Goal: Answer question/provide support: Share knowledge or assist other users

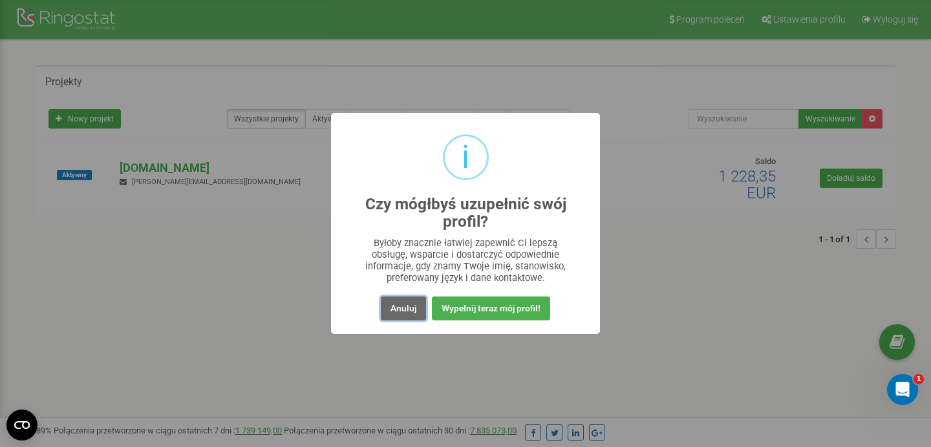
click at [407, 314] on button "Anuluj" at bounding box center [403, 309] width 45 height 24
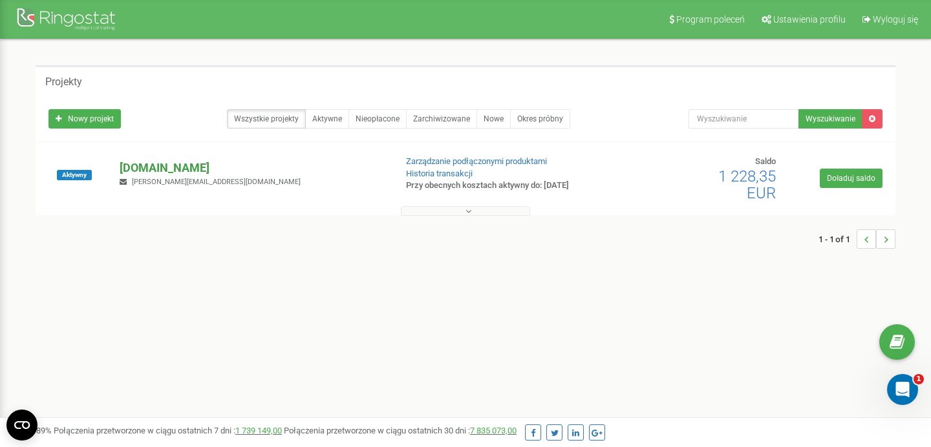
click at [164, 164] on p "[DOMAIN_NAME]" at bounding box center [252, 168] width 265 height 17
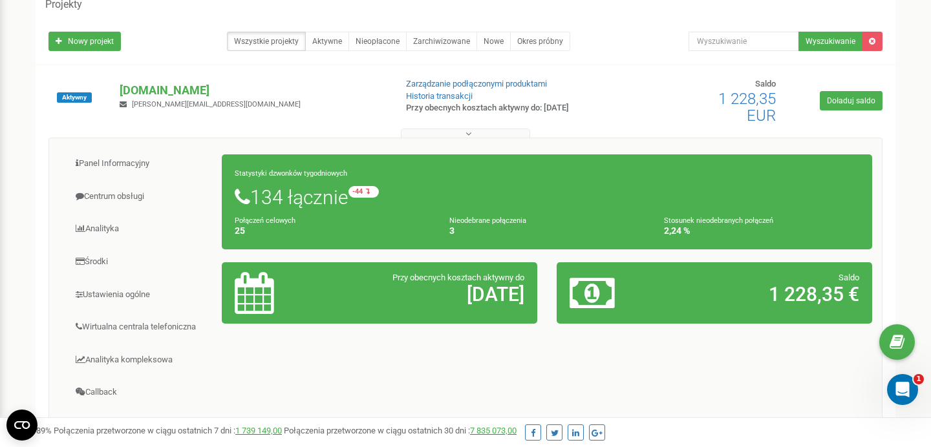
scroll to position [91, 0]
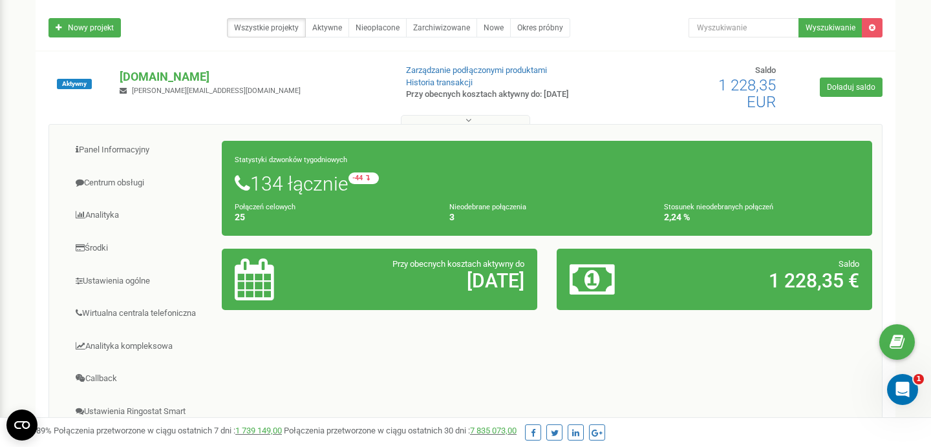
click at [454, 213] on h4 "3" at bounding box center [546, 218] width 195 height 10
click at [452, 220] on h4 "3" at bounding box center [546, 218] width 195 height 10
click at [370, 180] on small "-44 względem zeszłego tygodnia" at bounding box center [421, 179] width 147 height 12
click at [292, 188] on h1 "134 łącznie -44 względem zeszłego tygodnia" at bounding box center [547, 184] width 624 height 22
click at [265, 199] on div "Statystyki dzwonków tygodniowych 134 łącznie -44 względem zeszłego tygodnia Poł…" at bounding box center [547, 188] width 650 height 95
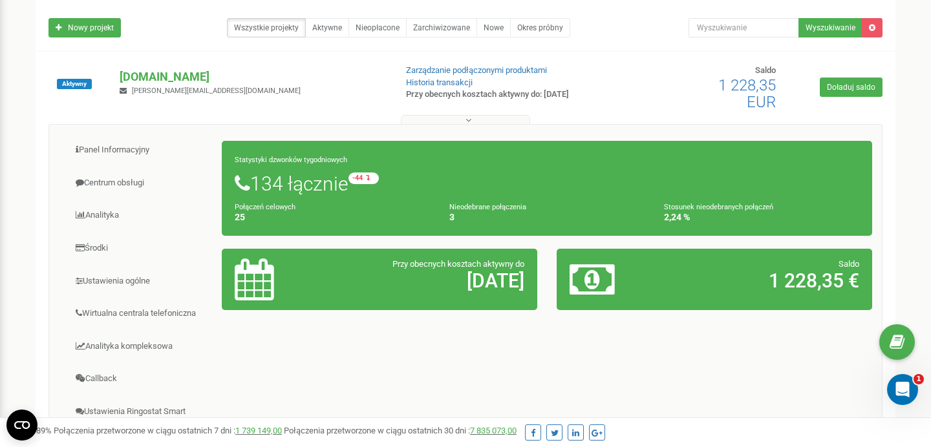
click at [246, 213] on h4 "25" at bounding box center [332, 218] width 195 height 10
click at [81, 83] on span "Aktywny" at bounding box center [74, 84] width 35 height 10
click at [457, 82] on link "Historia transakcji" at bounding box center [439, 83] width 67 height 10
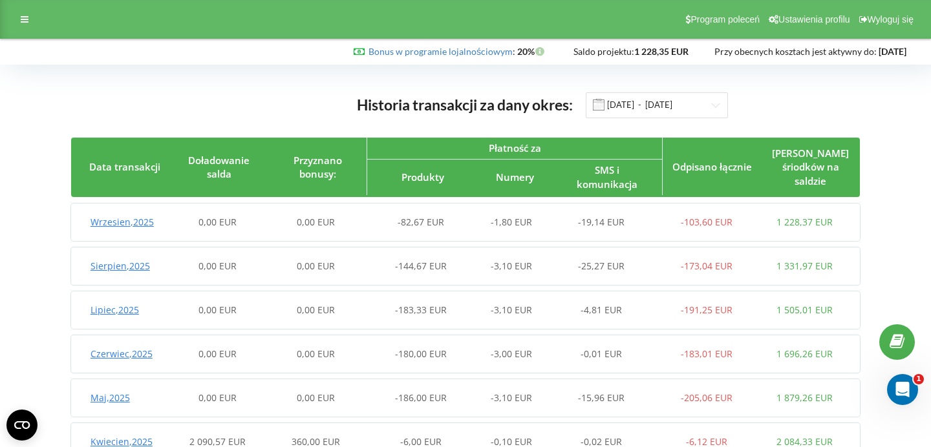
click at [478, 109] on span "Historia transakcji za dany okres:" at bounding box center [465, 105] width 216 height 18
click at [19, 25] on div at bounding box center [24, 19] width 23 height 18
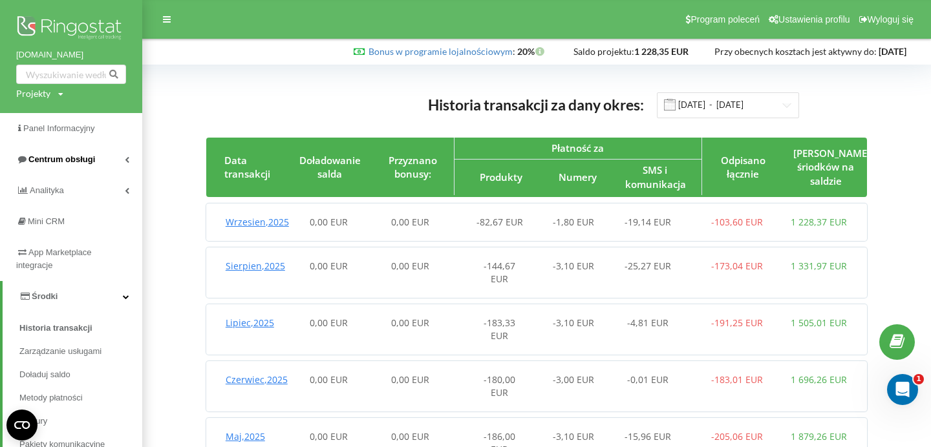
click at [109, 167] on link "Centrum obsługi" at bounding box center [71, 159] width 142 height 31
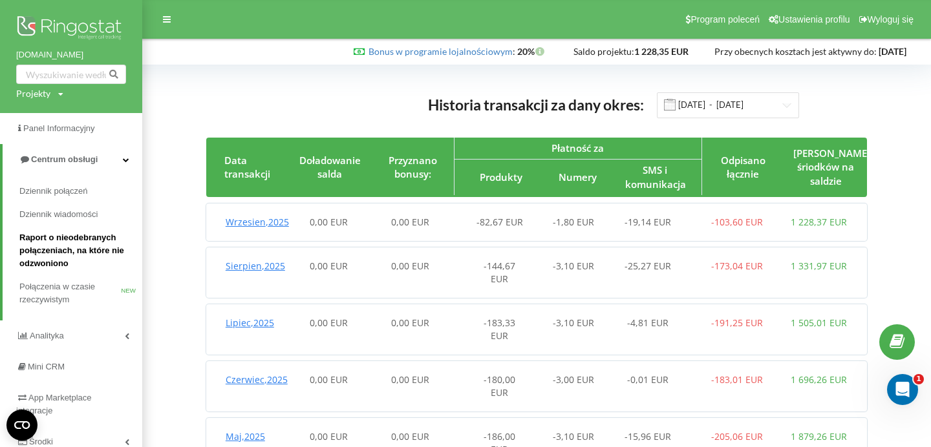
click at [81, 235] on span "Raport o nieodebranych połączeniach, na które nie odzwoniono" at bounding box center [77, 250] width 116 height 39
click at [67, 184] on link "Dziennik połączeń" at bounding box center [80, 191] width 123 height 23
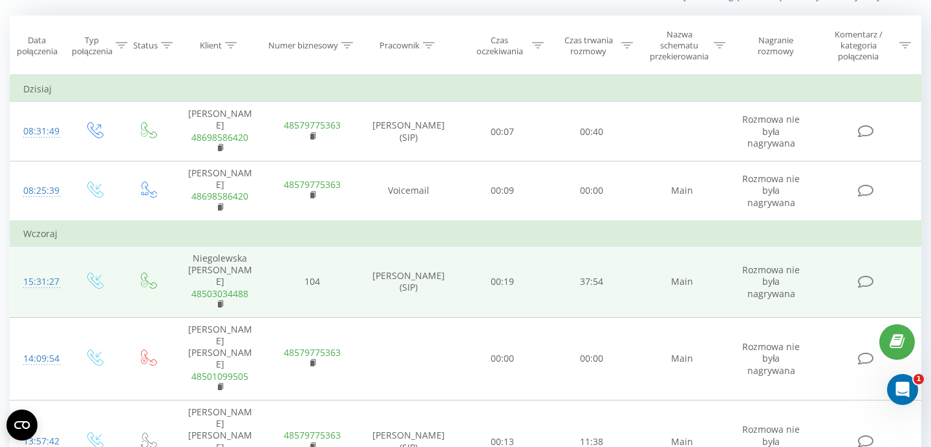
scroll to position [105, 0]
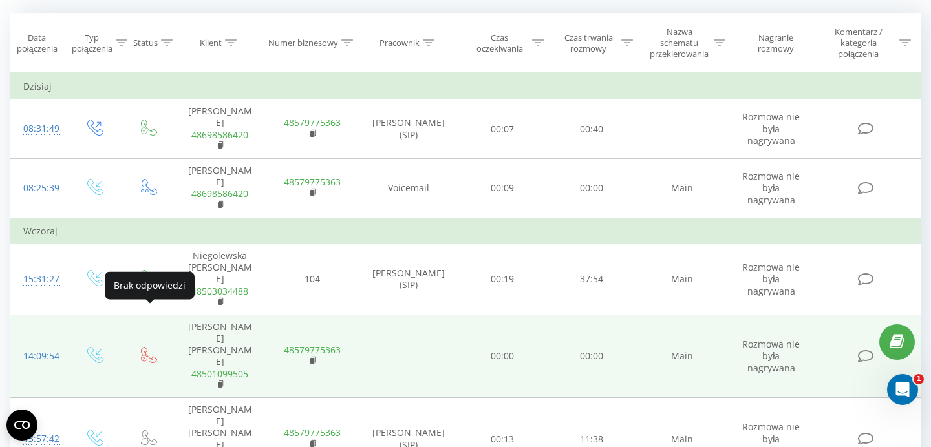
click at [145, 355] on icon at bounding box center [144, 358] width 6 height 6
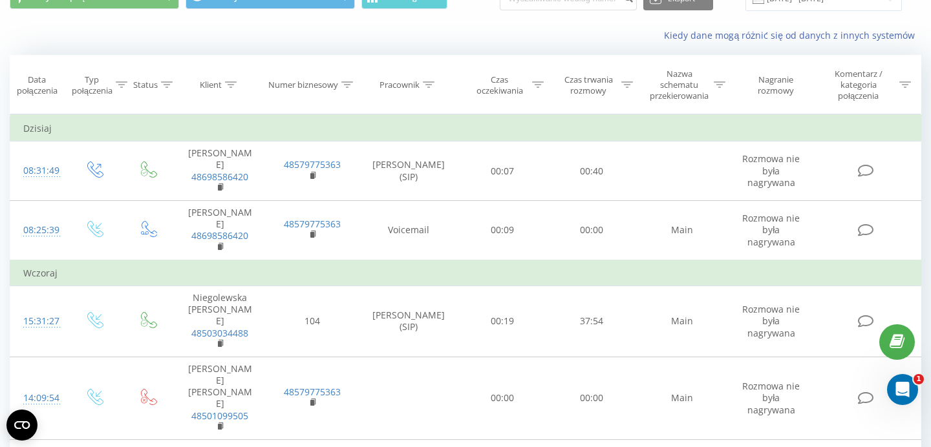
scroll to position [83, 0]
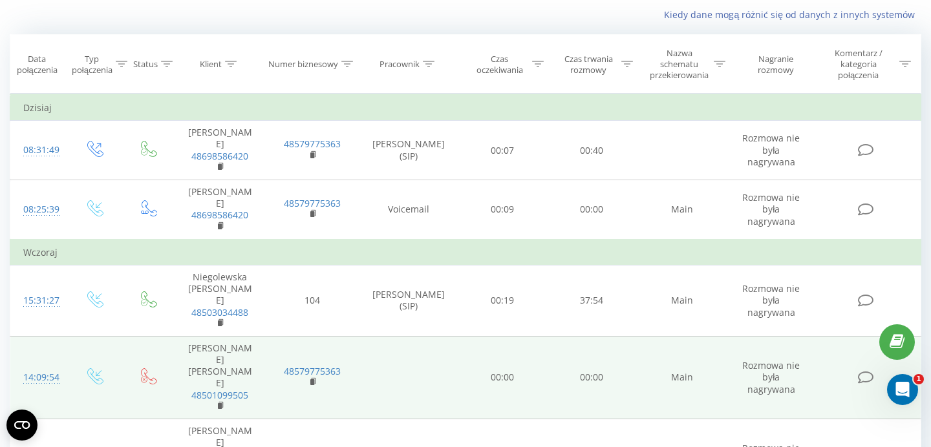
click at [147, 368] on icon at bounding box center [149, 376] width 16 height 16
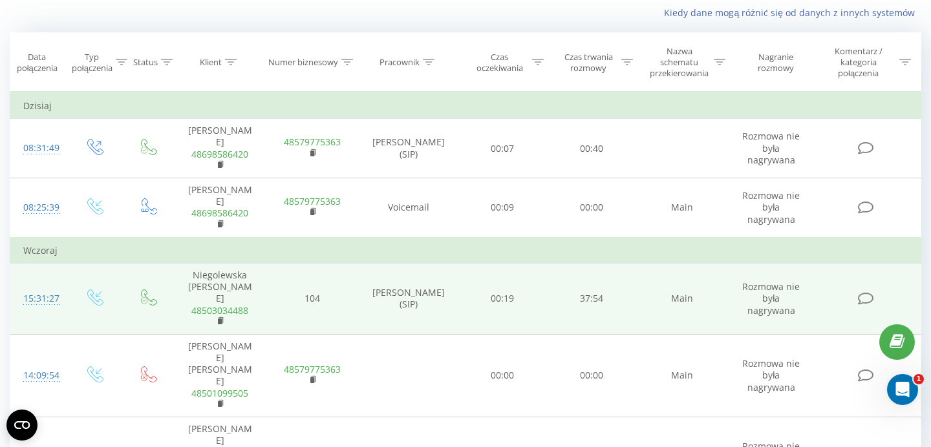
scroll to position [0, 0]
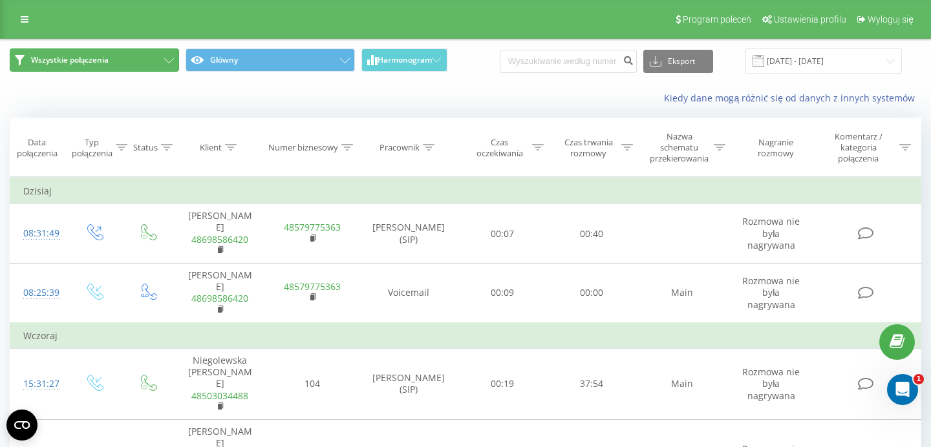
click at [159, 54] on button "Wszystkie połączenia" at bounding box center [94, 59] width 169 height 23
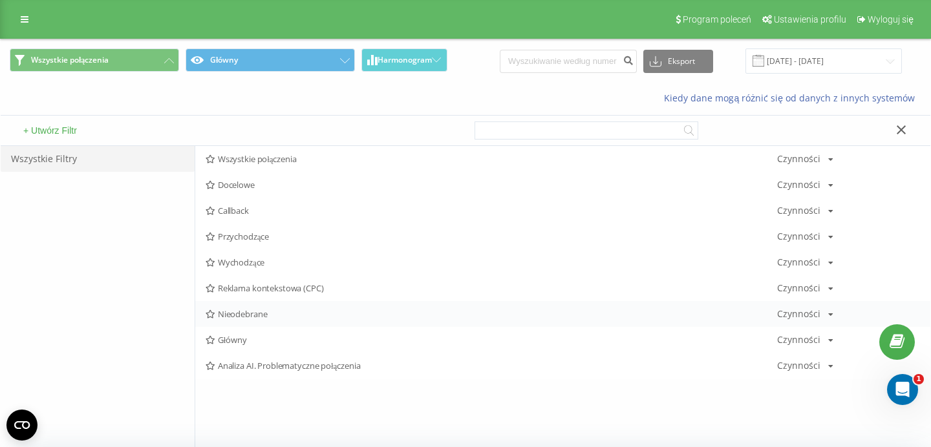
click at [252, 311] on span "Nieodebrane" at bounding box center [491, 314] width 571 height 9
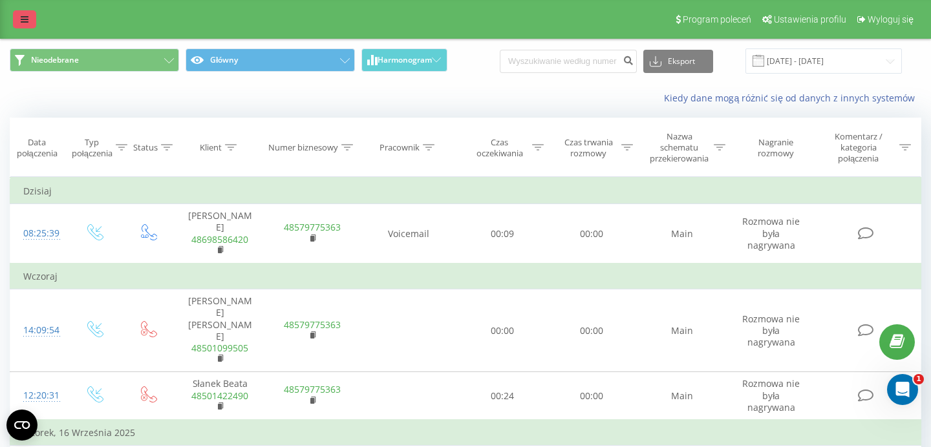
click at [28, 21] on icon at bounding box center [25, 19] width 8 height 9
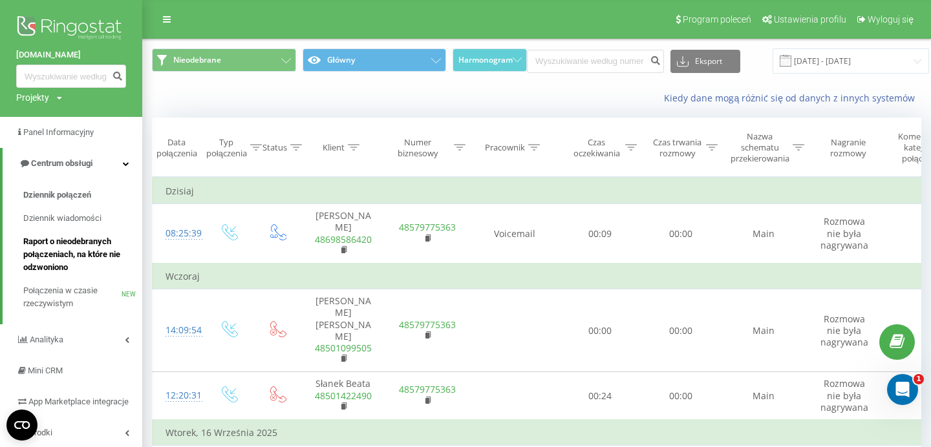
click at [72, 248] on span "Raport o nieodebranych połączeniach, na które nie odzwoniono" at bounding box center [79, 254] width 112 height 39
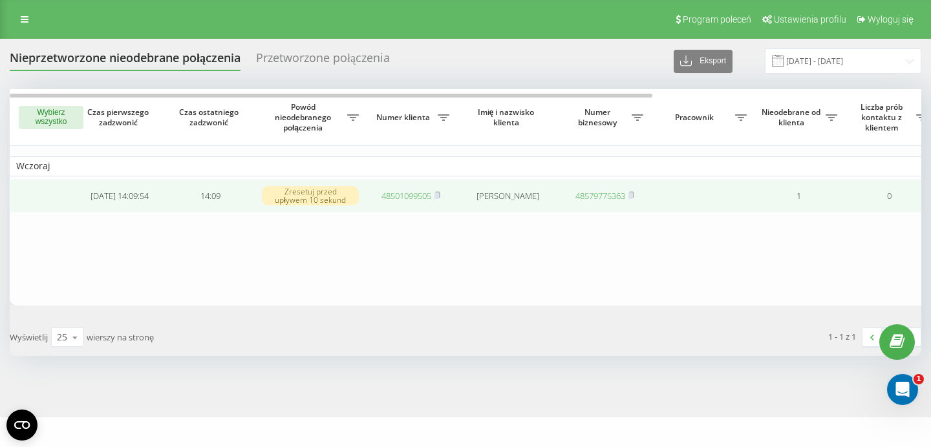
click at [37, 196] on td at bounding box center [42, 196] width 65 height 34
click at [151, 209] on td "[DATE] 14:09:54" at bounding box center [119, 196] width 90 height 34
click at [899, 204] on td "0" at bounding box center [889, 196] width 90 height 34
click at [880, 196] on td "0" at bounding box center [889, 196] width 90 height 34
click at [526, 193] on td "[PERSON_NAME]" at bounding box center [507, 196] width 103 height 34
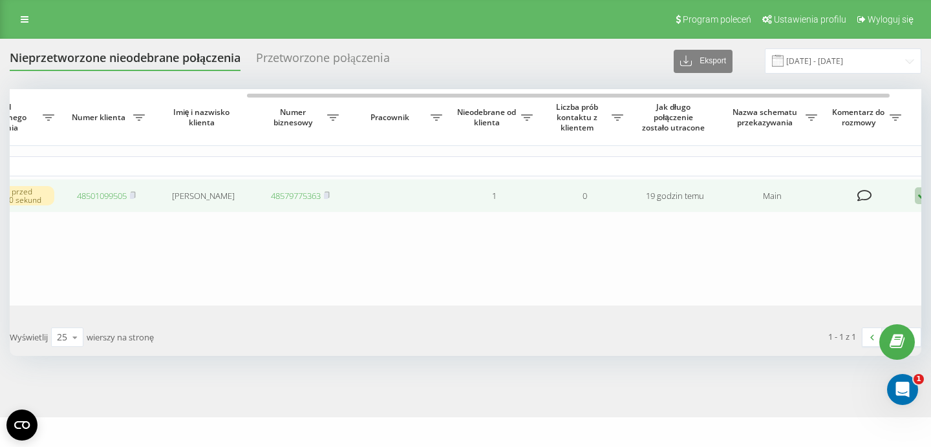
scroll to position [0, 381]
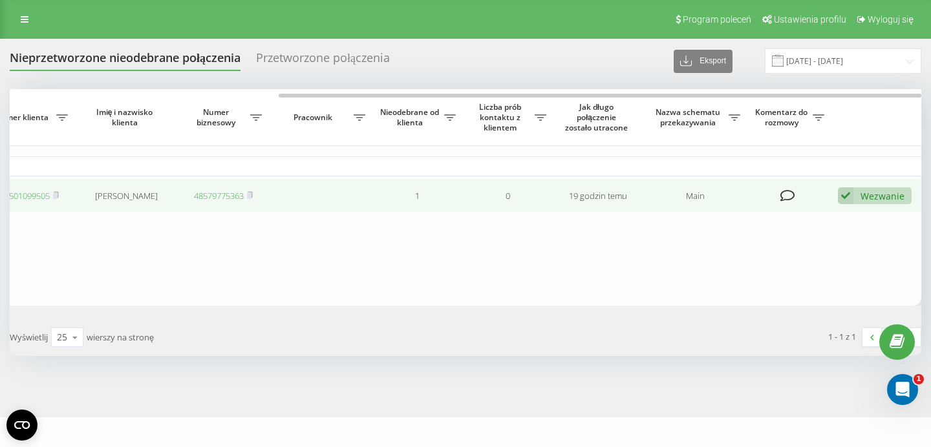
click at [844, 194] on icon at bounding box center [846, 195] width 16 height 17
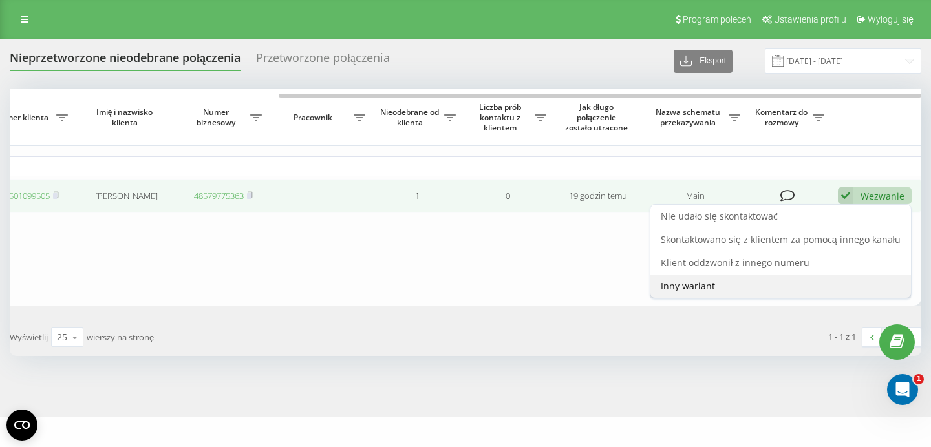
click at [743, 279] on div "Inny wariant" at bounding box center [780, 286] width 260 height 23
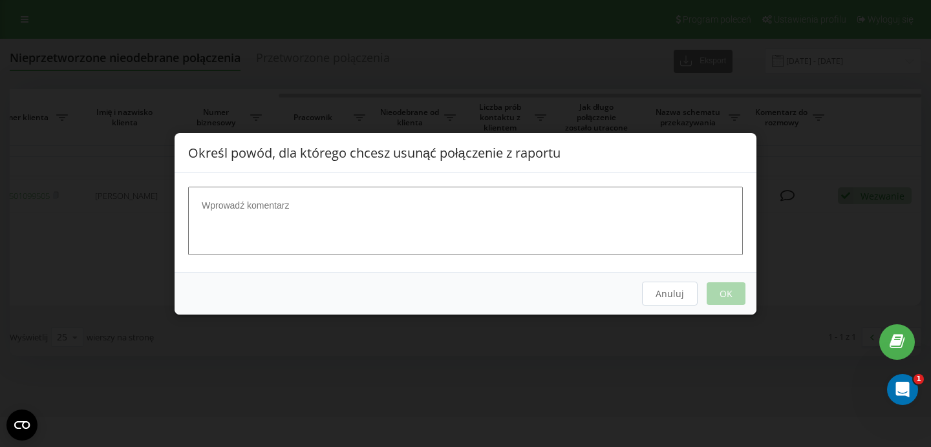
click at [672, 202] on textarea at bounding box center [465, 220] width 555 height 69
type textarea "połączenie zostało odebrane"
click at [714, 291] on button "OK" at bounding box center [725, 293] width 39 height 23
